Goal: Navigation & Orientation: Find specific page/section

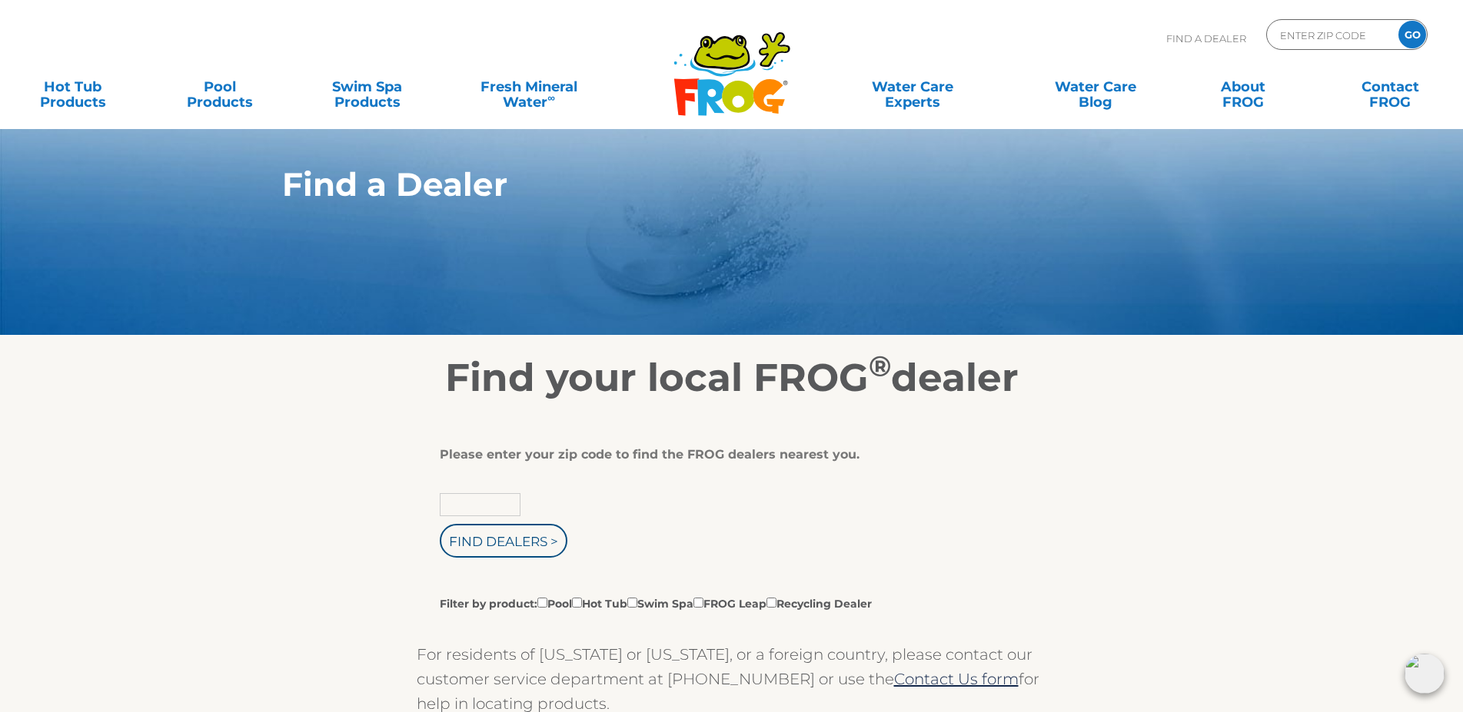
click at [497, 500] on input "text" at bounding box center [480, 504] width 81 height 23
type input "58078"
click at [440, 524] on input "Find Dealers >" at bounding box center [504, 541] width 128 height 34
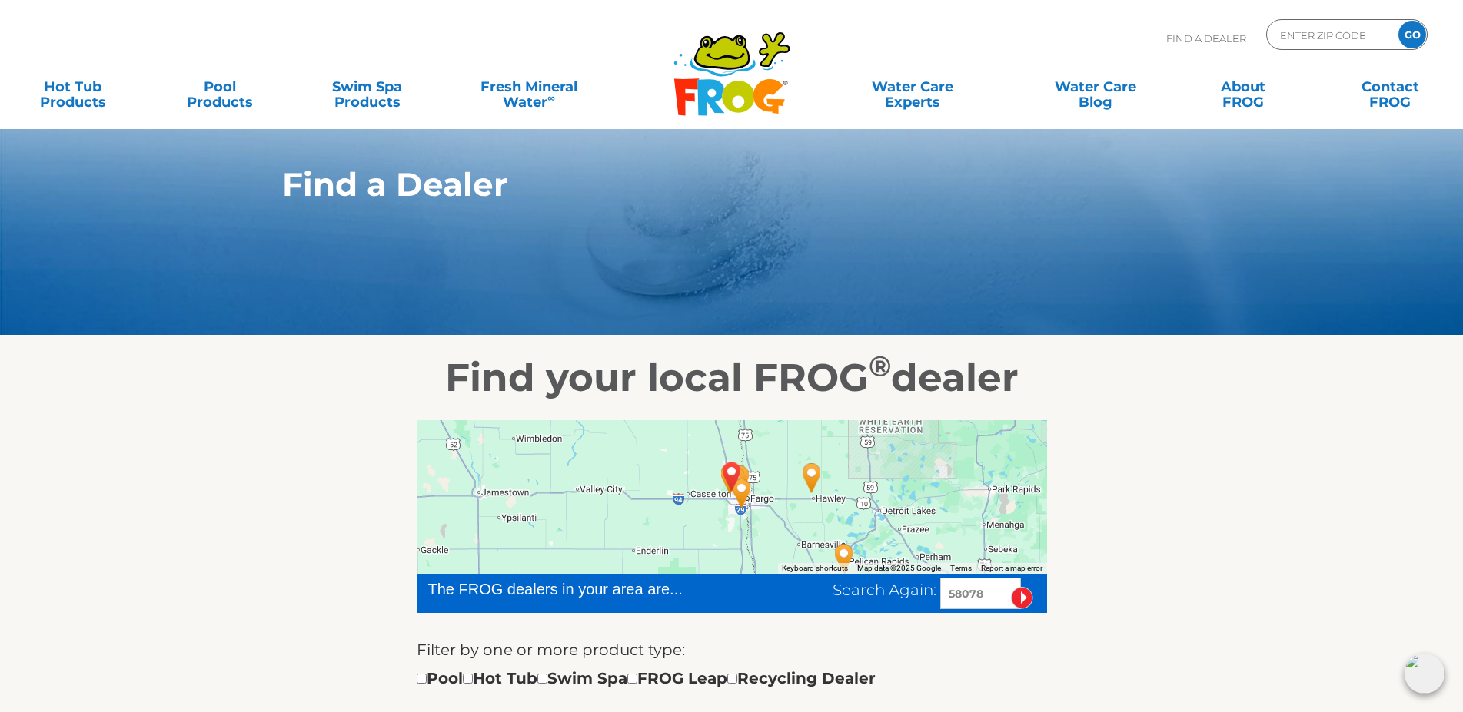
scroll to position [235, 0]
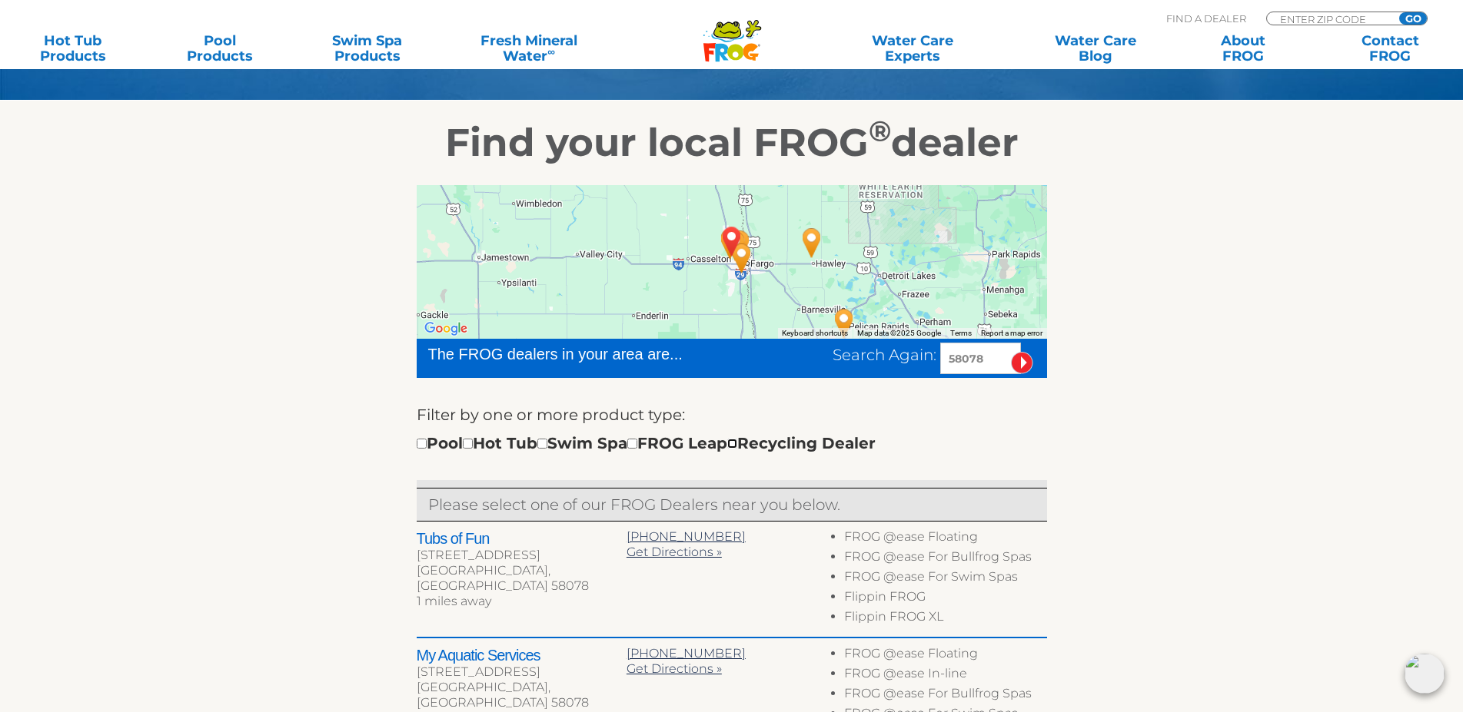
click at [737, 447] on input "checkbox" at bounding box center [732, 444] width 10 height 10
checkbox input "true"
click at [1010, 425] on div "Filter by one or more product type: Pool Hot Tub Swim Spa FROG Leap Recycling D…" at bounding box center [732, 429] width 630 height 53
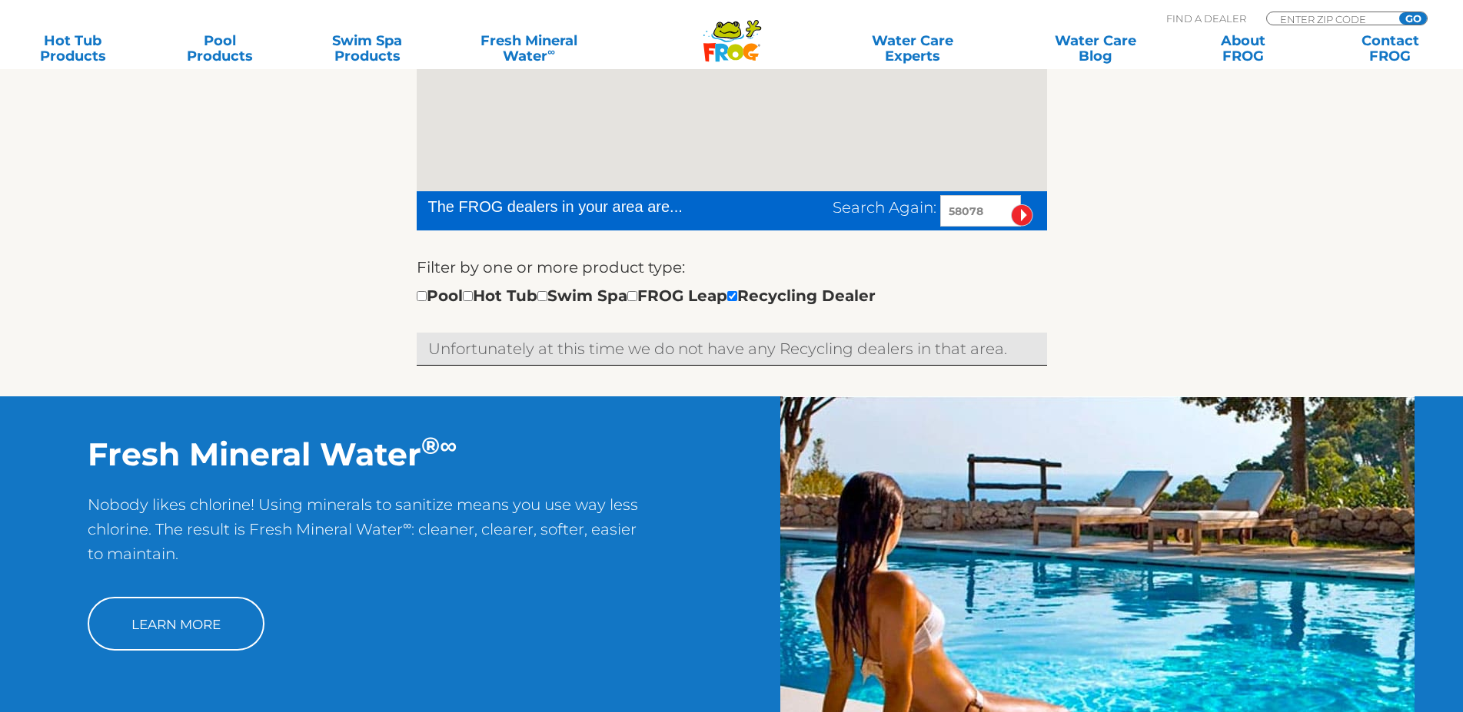
scroll to position [383, 0]
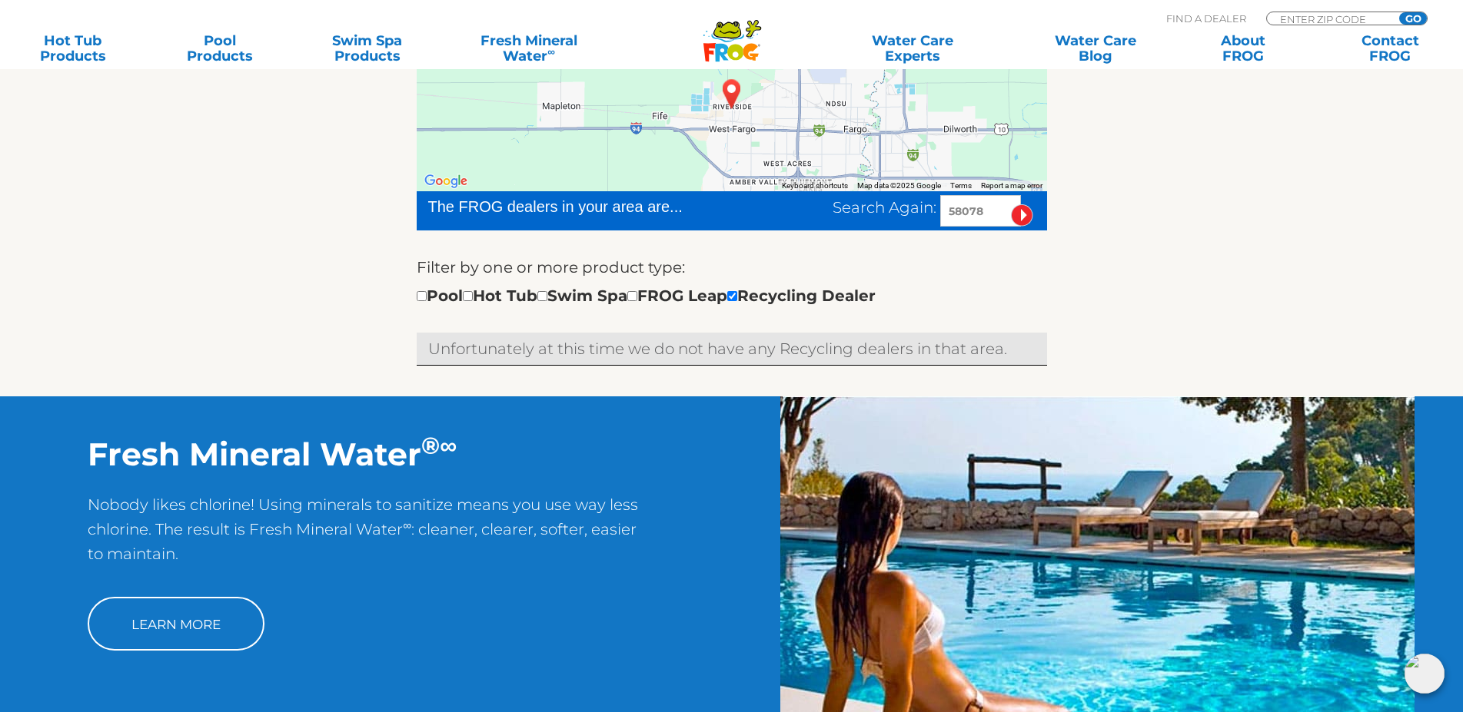
click at [978, 213] on input "58078" at bounding box center [980, 211] width 81 height 32
type input "55344"
click at [1011, 204] on input "image" at bounding box center [1022, 215] width 22 height 22
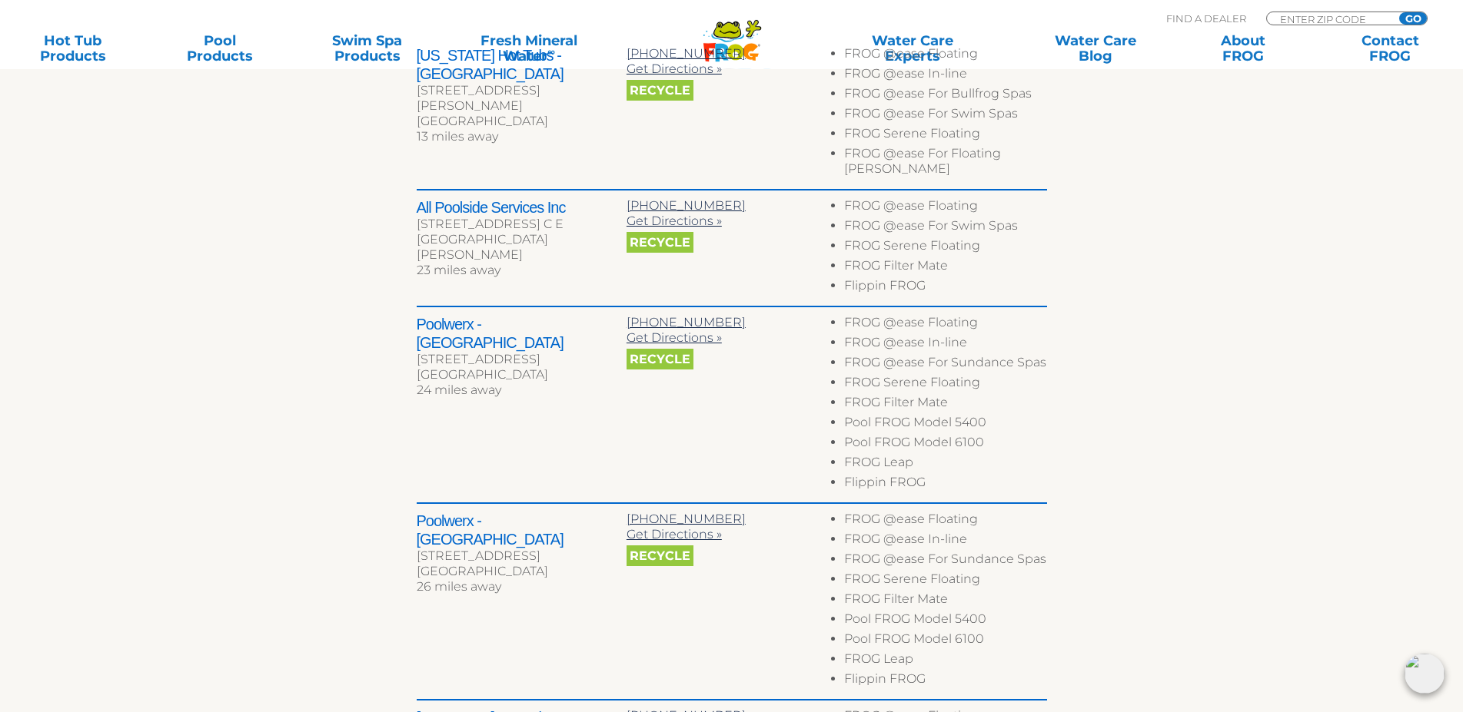
scroll to position [540, 0]
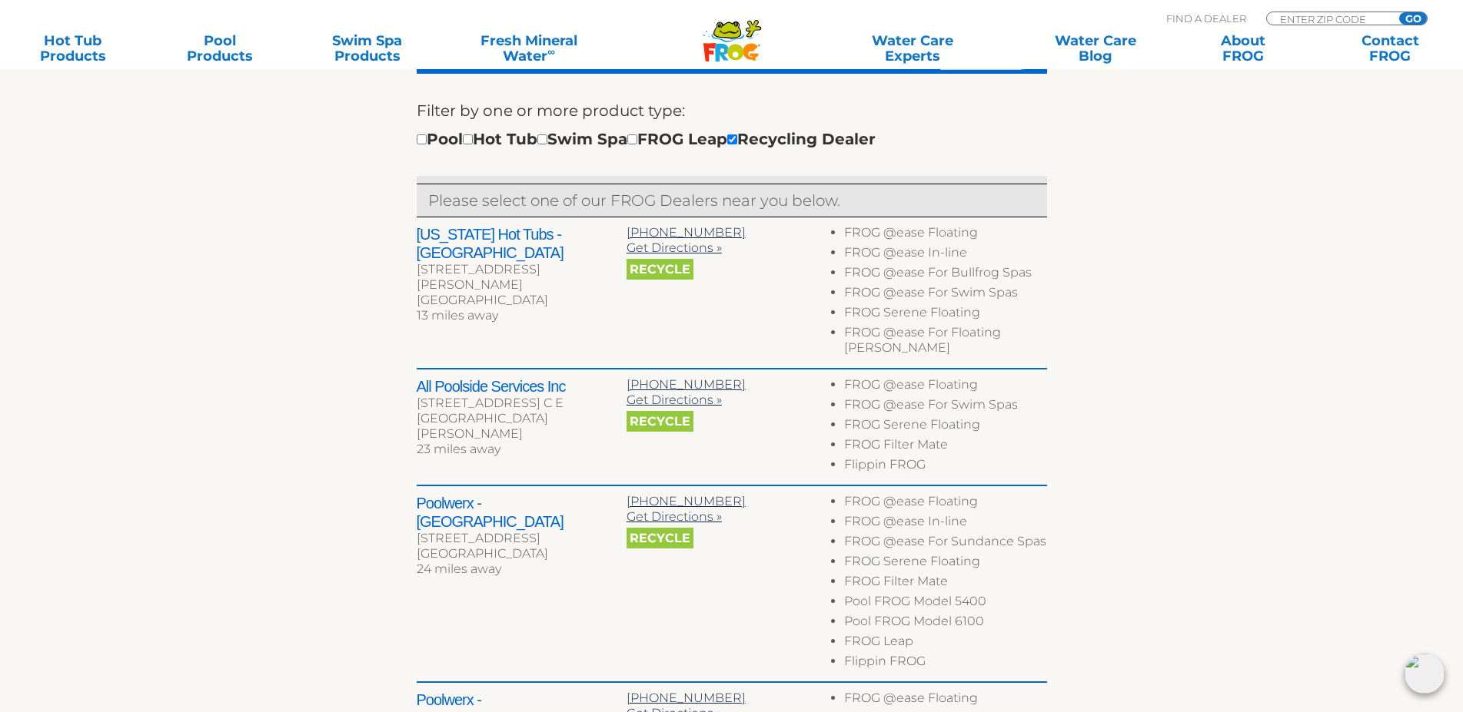
click at [662, 145] on div "Pool Hot Tub Swim Spa FROG Leap Recycling Dealer" at bounding box center [646, 139] width 459 height 25
click at [672, 148] on div "Pool Hot Tub Swim Spa FROG Leap Recycling Dealer" at bounding box center [646, 139] width 459 height 25
click at [637, 142] on input "checkbox" at bounding box center [632, 139] width 10 height 10
checkbox input "true"
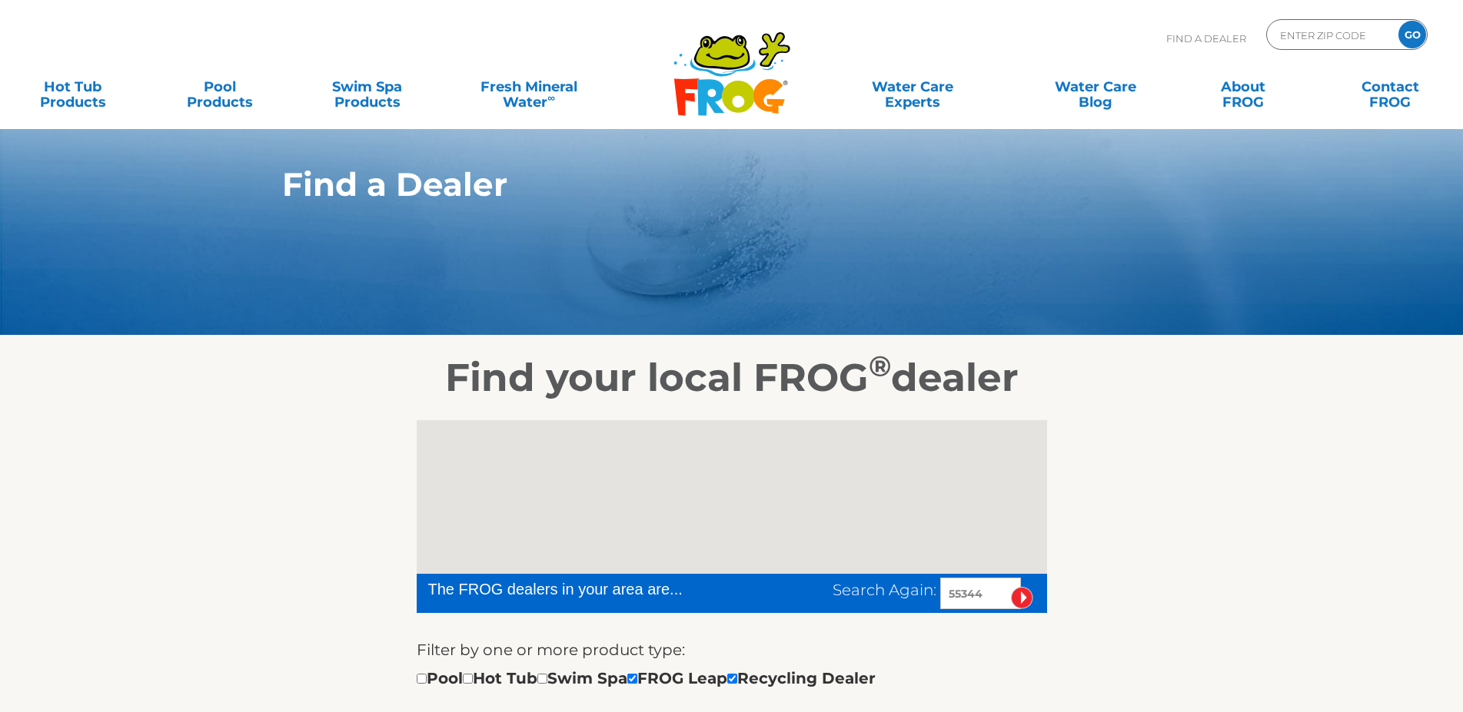
scroll to position [304, 0]
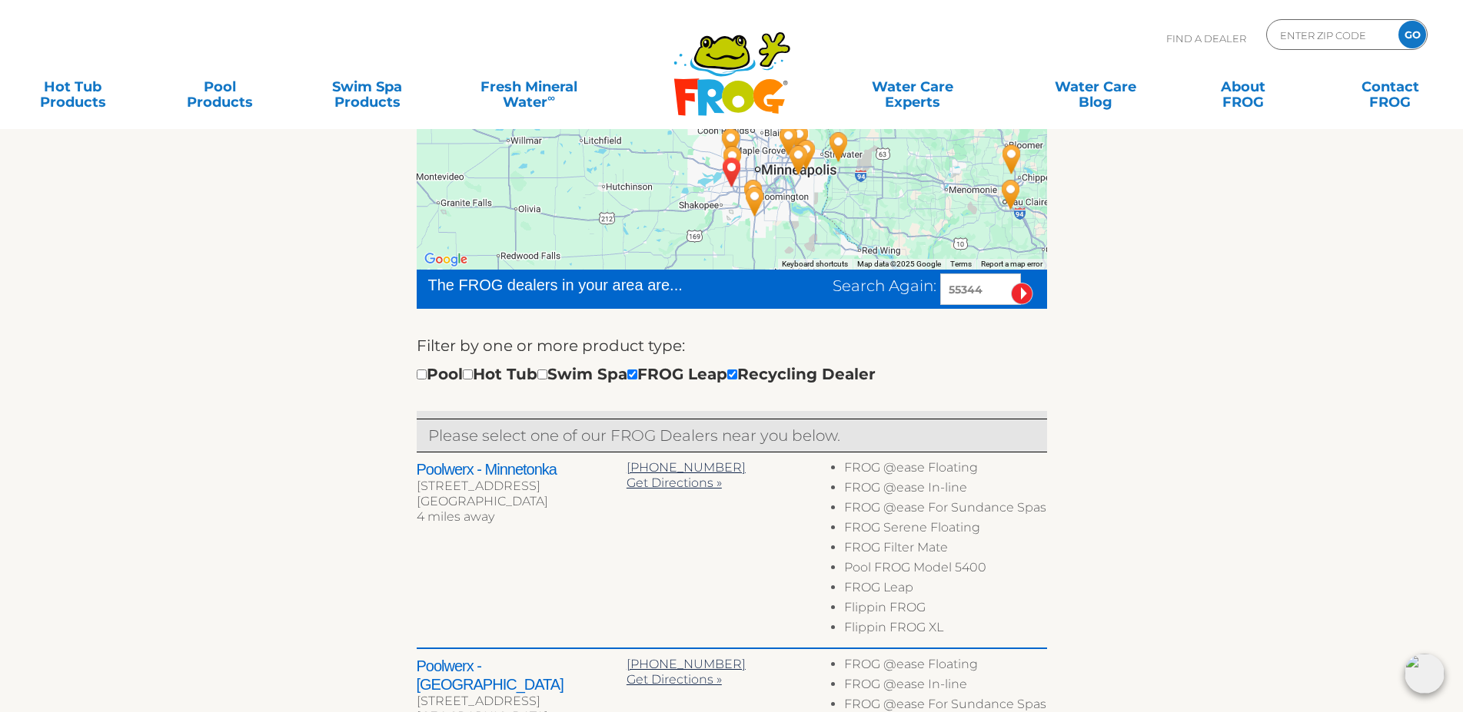
click at [951, 286] on input "55344" at bounding box center [980, 290] width 81 height 32
click at [1021, 298] on input "image" at bounding box center [1022, 294] width 22 height 22
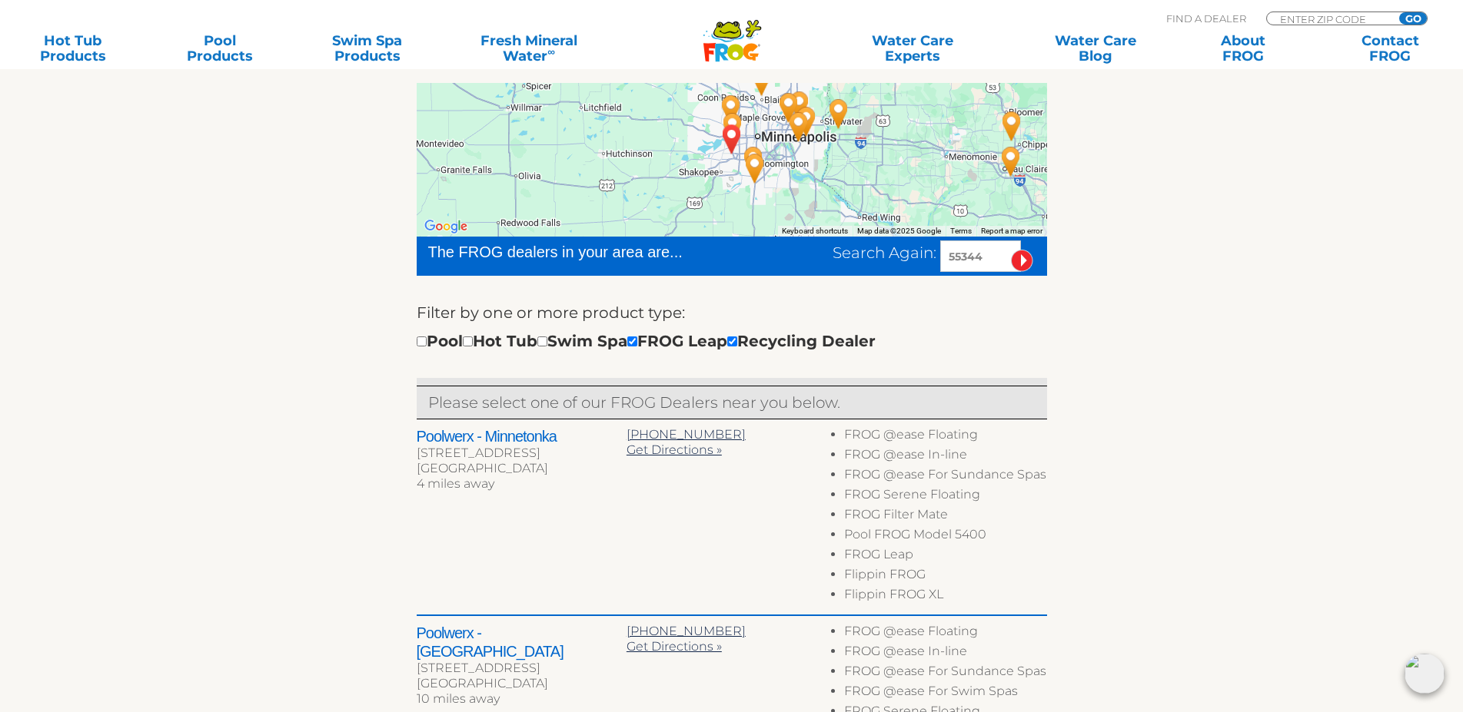
scroll to position [304, 0]
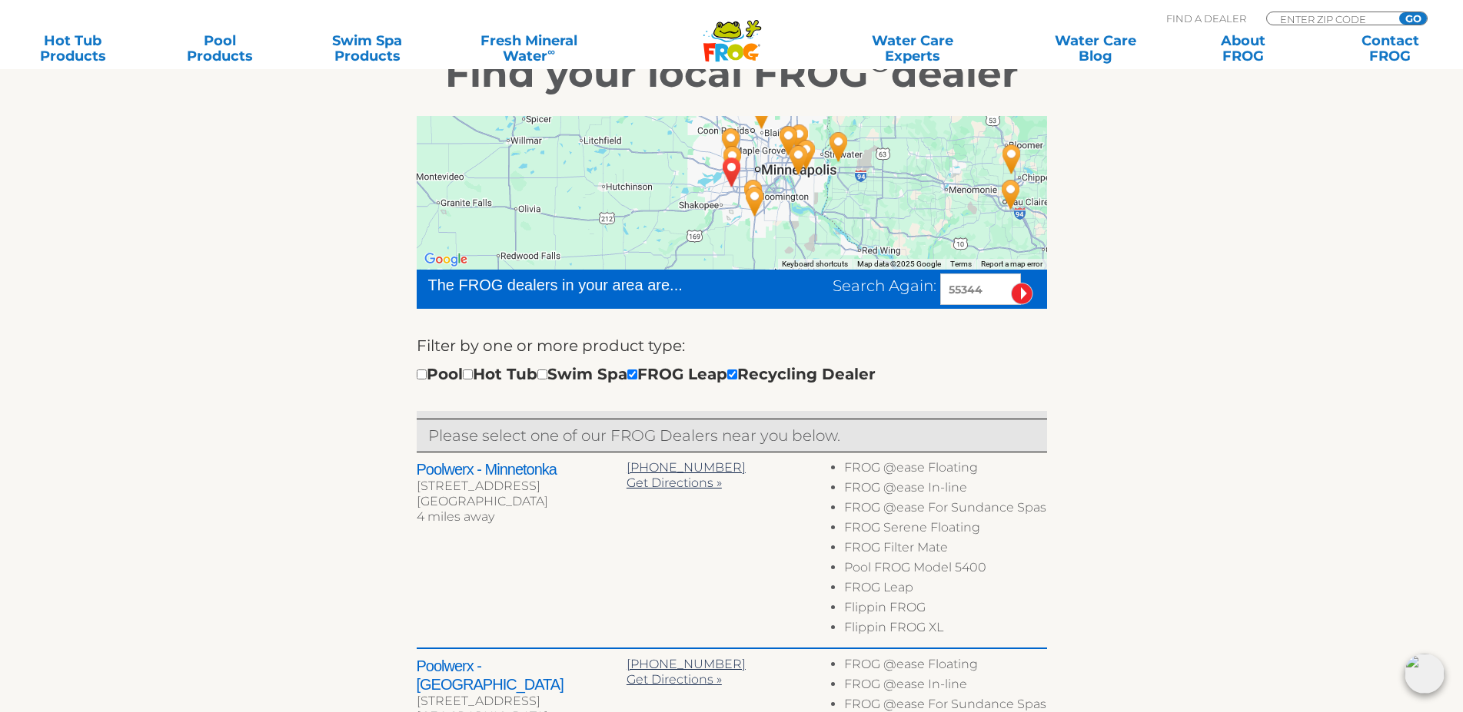
click at [675, 367] on div "Pool Hot Tub Swim Spa FROG Leap Recycling Dealer" at bounding box center [646, 374] width 459 height 25
click at [637, 375] on input "checkbox" at bounding box center [632, 375] width 10 height 10
checkbox input "false"
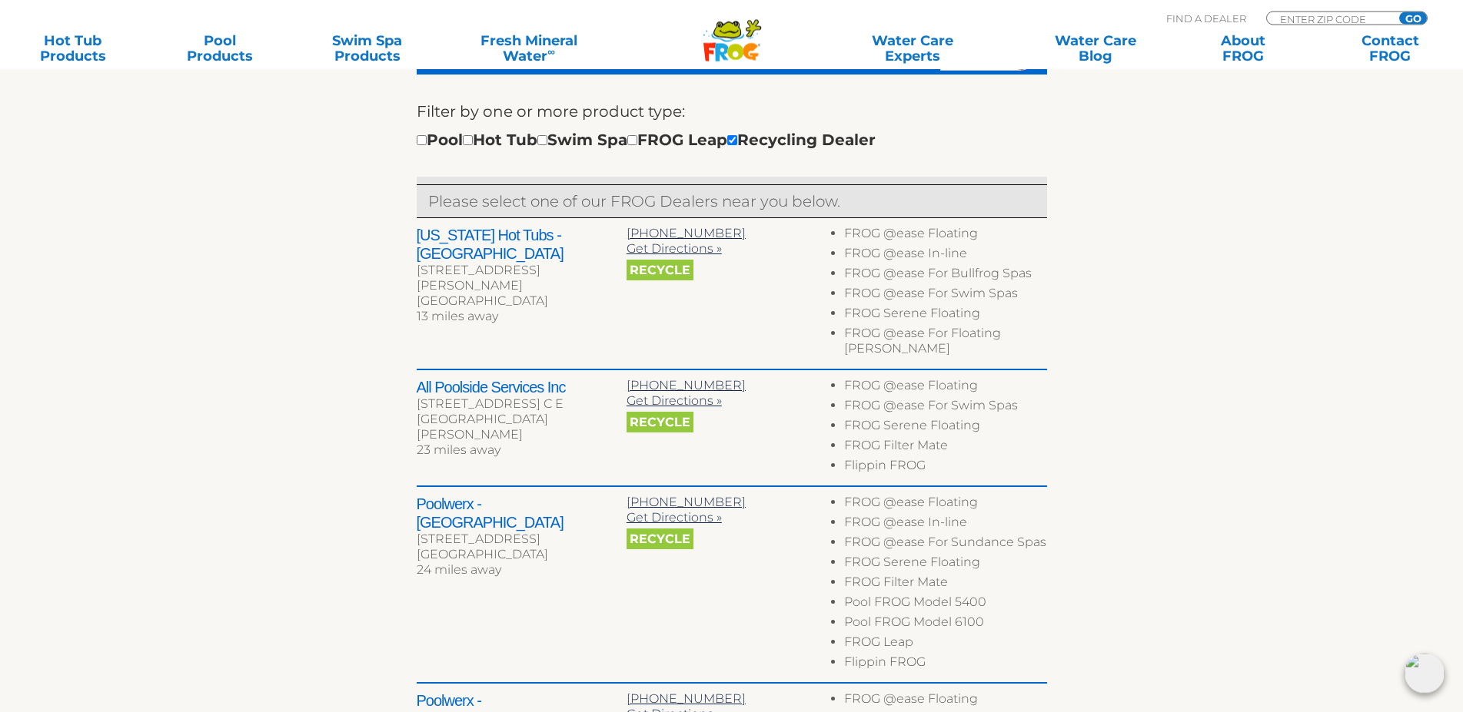
scroll to position [540, 0]
